Goal: Complete application form

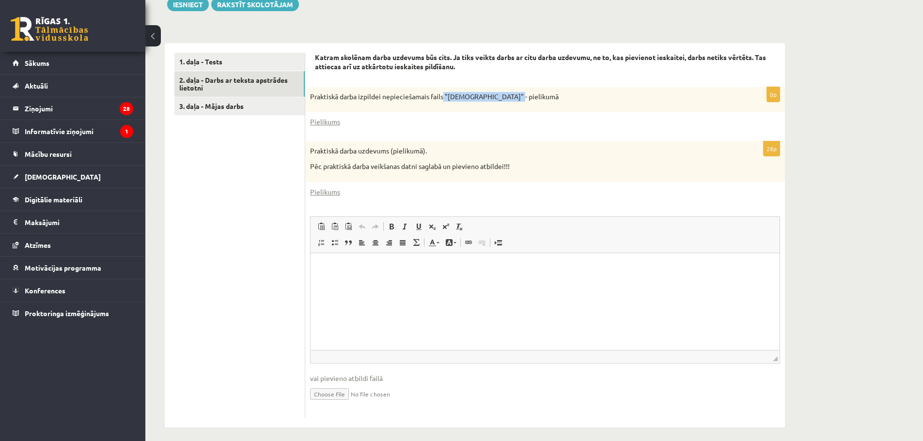
scroll to position [275, 0]
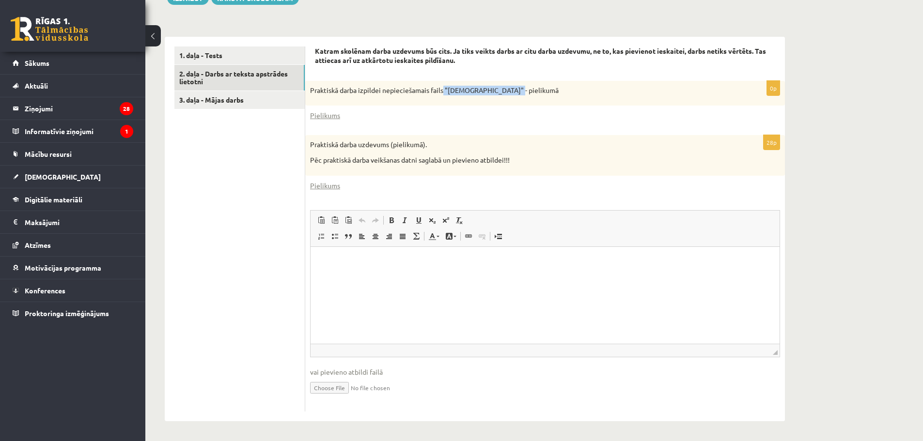
click at [333, 391] on input "file" at bounding box center [545, 387] width 470 height 20
type input "**********"
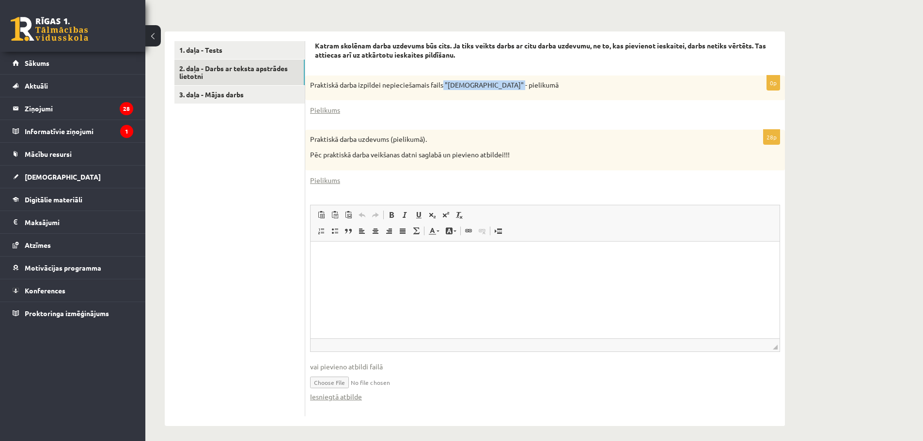
scroll to position [285, 0]
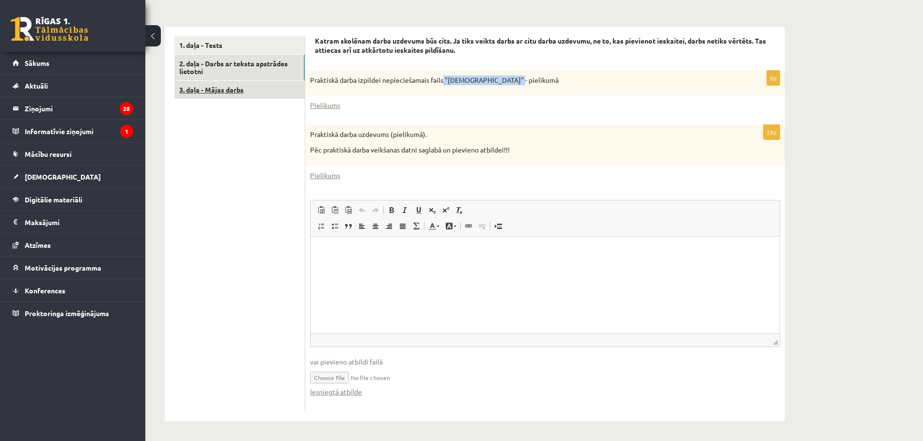
click at [227, 86] on link "3. daļa - Mājas darbs" at bounding box center [239, 90] width 130 height 18
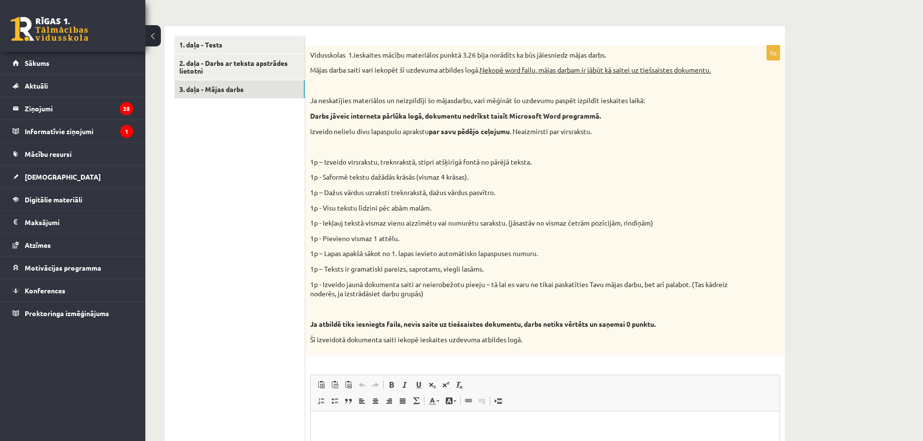
scroll to position [0, 0]
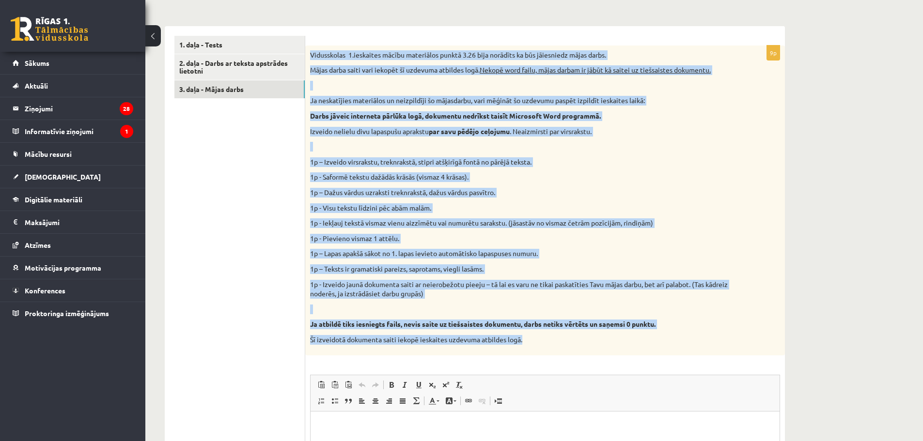
drag, startPoint x: 311, startPoint y: 54, endPoint x: 630, endPoint y: 333, distance: 423.6
click at [630, 333] on div "Vidusskolas 1.ieskaites mācību materiālos punktā 3.26 bija norādīts ka būs jāie…" at bounding box center [545, 201] width 480 height 310
copy div "Vidusskolas 1.ieskaites mācību materiālos punktā 3.26 bija norādīts ka būs jāie…"
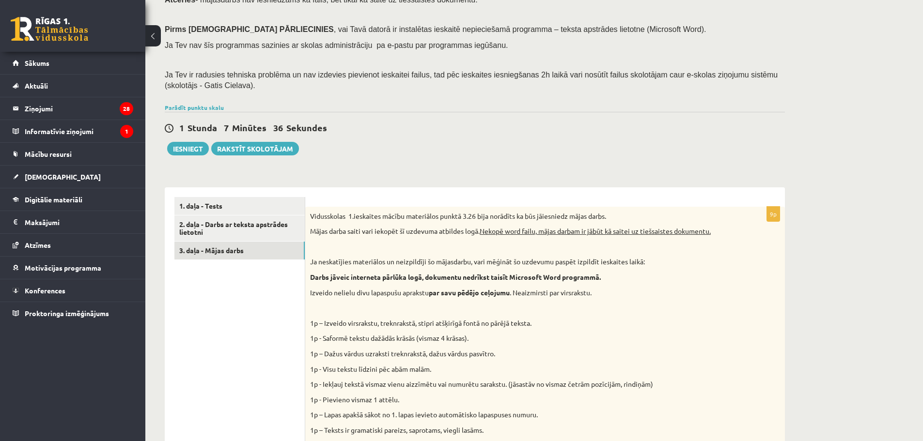
click at [333, 138] on div "1 Stunda 7 Minūtes 36 Sekundes Ieskaite saglabāta! Iesniegt Rakstīt skolotājam" at bounding box center [475, 134] width 620 height 44
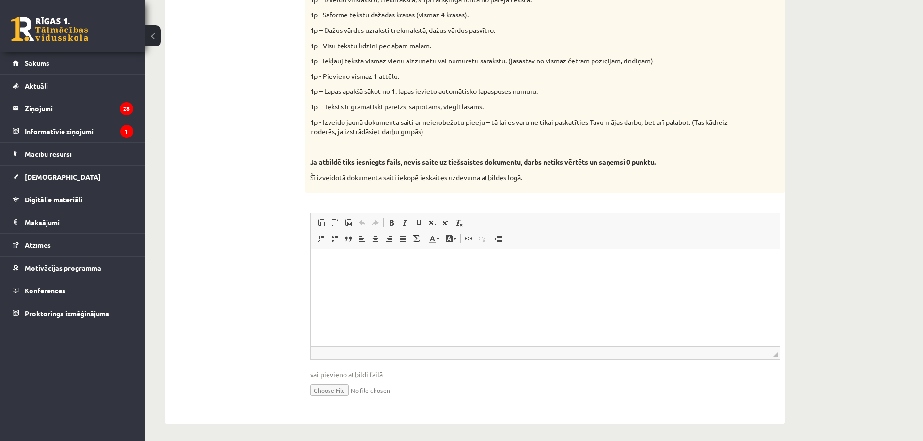
scroll to position [450, 0]
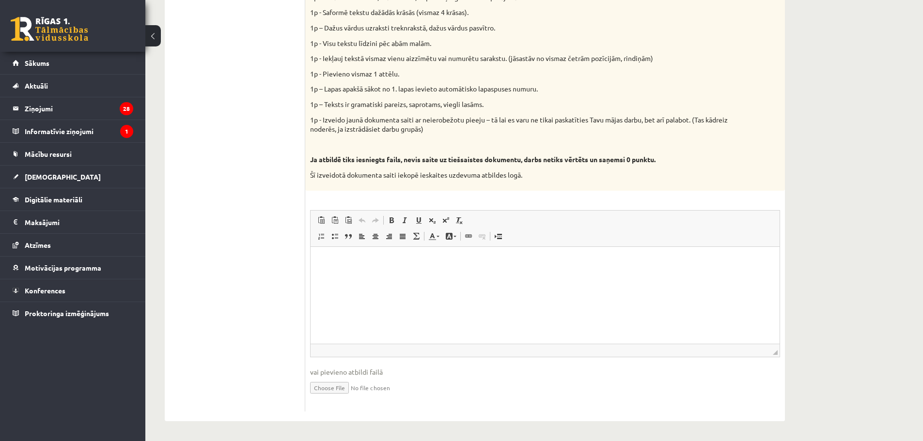
click at [340, 386] on input "file" at bounding box center [545, 387] width 470 height 20
type input "**********"
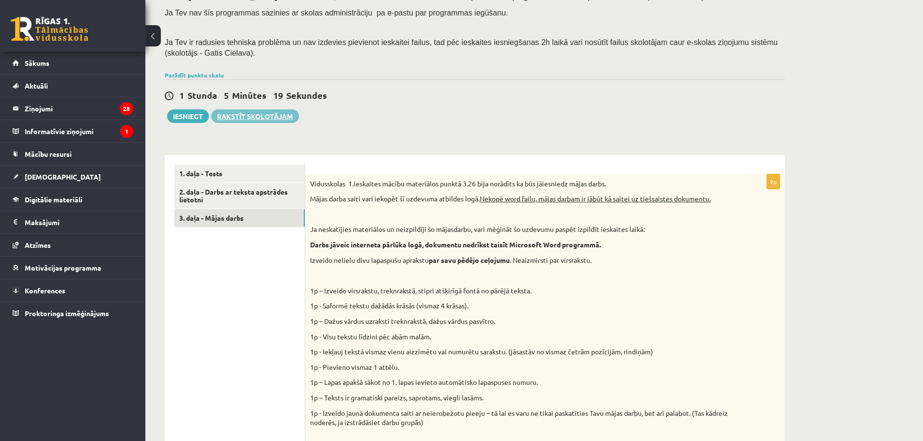
scroll to position [154, 0]
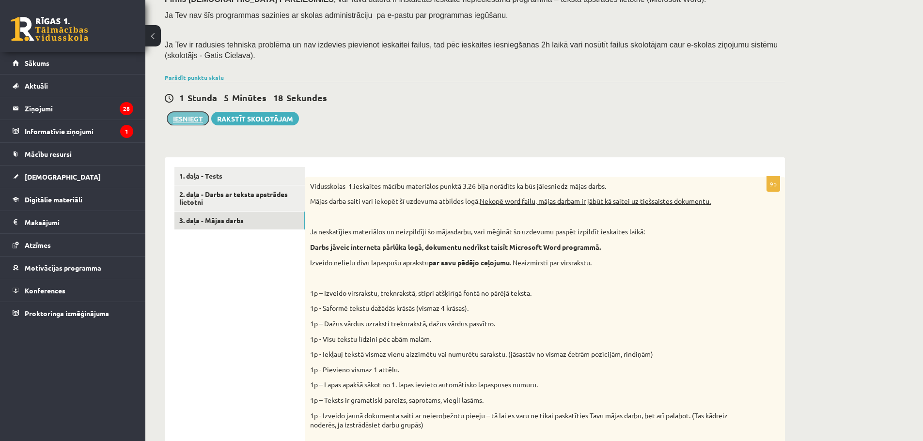
click at [194, 124] on button "Iesniegt" at bounding box center [188, 119] width 42 height 14
